Goal: Navigation & Orientation: Understand site structure

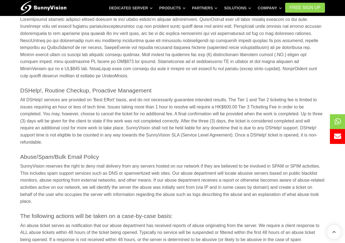
scroll to position [934, 0]
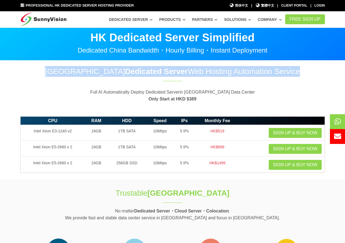
drag, startPoint x: 68, startPoint y: 72, endPoint x: 277, endPoint y: 68, distance: 208.9
click at [277, 68] on h1 "Hong Kong Dedicated Server Web Hosting Automation Service" at bounding box center [172, 71] width 305 height 11
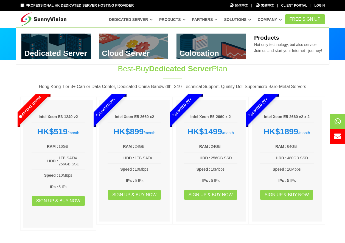
click at [184, 18] on link "Products" at bounding box center [172, 20] width 26 height 10
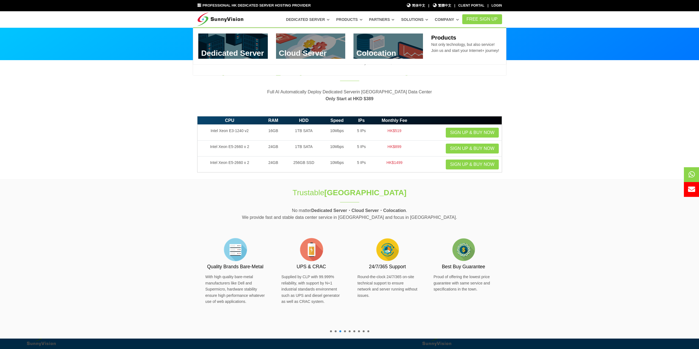
click at [330, 20] on link "Products" at bounding box center [308, 20] width 44 height 10
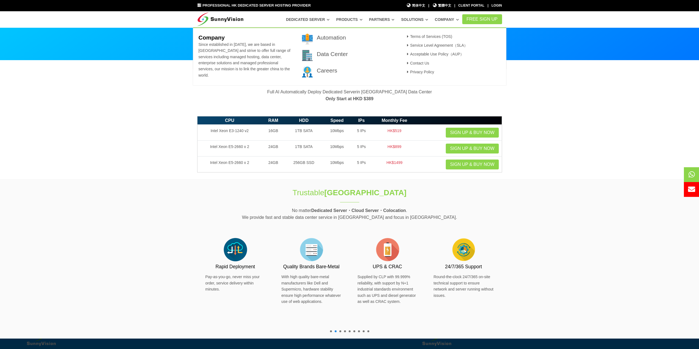
click at [417, 20] on link "Solutions" at bounding box center [414, 20] width 27 height 10
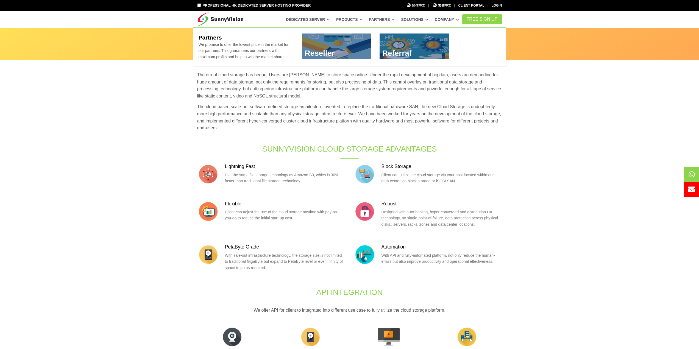
click at [386, 18] on link "Partners" at bounding box center [382, 20] width 26 height 10
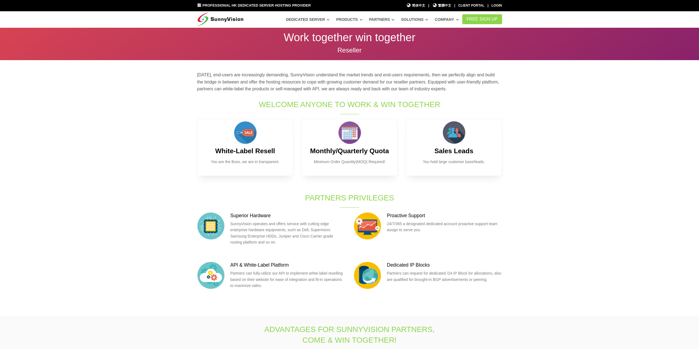
click at [158, 149] on section "[DATE], end-users are increasingly demanding, SunnyVision understand the market…" at bounding box center [349, 188] width 699 height 256
click at [79, 37] on section "Work together win together Reseller Work together win together Reseller" at bounding box center [349, 43] width 699 height 33
